Goal: Information Seeking & Learning: Learn about a topic

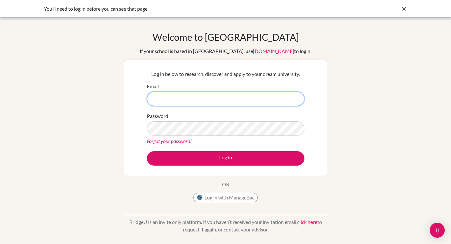
type input "morishima@meikei.ac.jp"
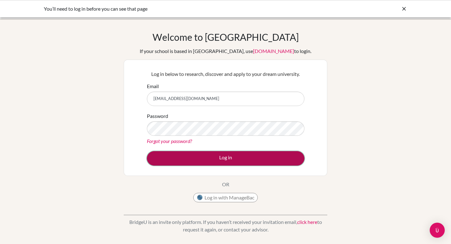
click at [212, 159] on button "Log in" at bounding box center [225, 158] width 157 height 14
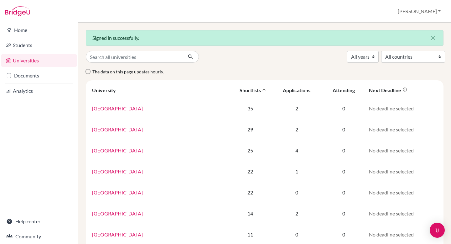
click at [243, 90] on div "Shortlists" at bounding box center [250, 90] width 21 height 6
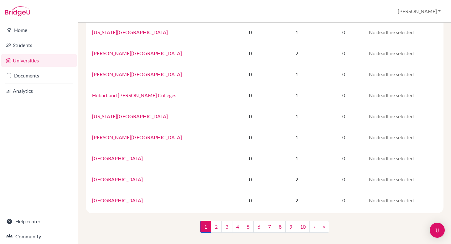
scroll to position [392, 0]
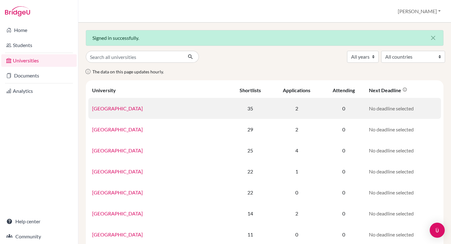
click at [233, 113] on td "35" at bounding box center [251, 108] width 42 height 21
click at [136, 108] on link "University of Edinburgh" at bounding box center [117, 108] width 51 height 6
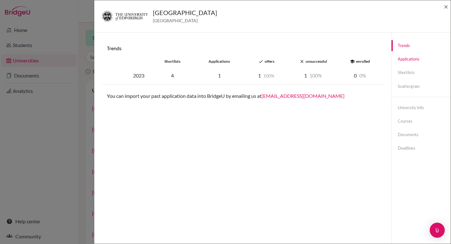
click at [408, 63] on link "Applications" at bounding box center [420, 59] width 59 height 11
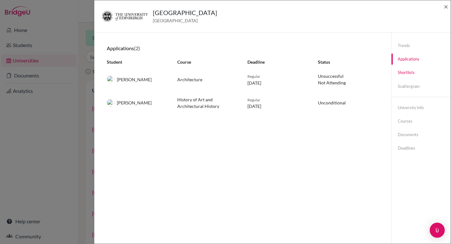
click at [409, 73] on link "Shortlists" at bounding box center [420, 72] width 59 height 11
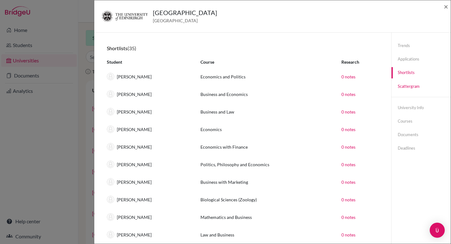
click at [408, 85] on link "Scattergram" at bounding box center [420, 86] width 59 height 11
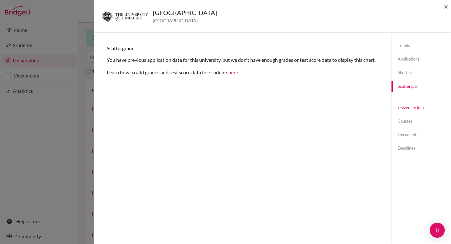
click at [407, 108] on link "University info" at bounding box center [420, 107] width 59 height 11
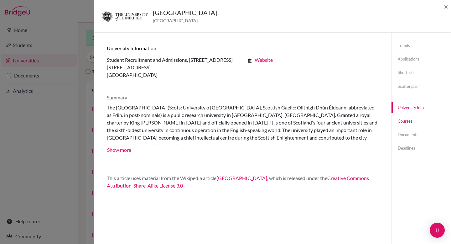
click at [405, 121] on link "Courses" at bounding box center [420, 121] width 59 height 11
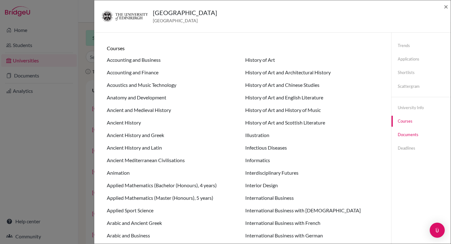
click at [405, 138] on link "Documents" at bounding box center [420, 134] width 59 height 11
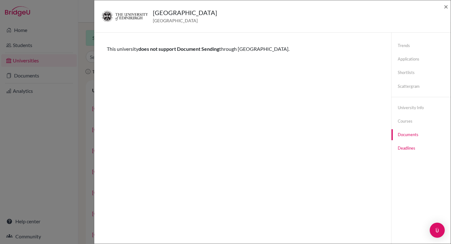
click at [405, 145] on link "Deadlines" at bounding box center [420, 147] width 59 height 11
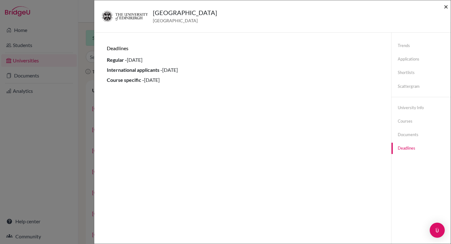
click at [445, 8] on span "×" at bounding box center [446, 6] width 4 height 9
